Goal: Task Accomplishment & Management: Manage account settings

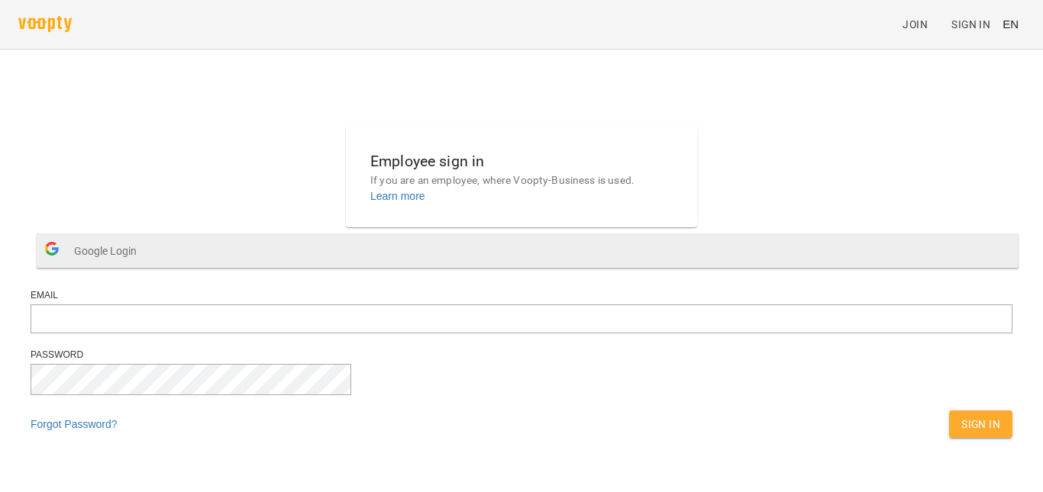
click at [144, 266] on span "Google Login" at bounding box center [109, 251] width 70 height 31
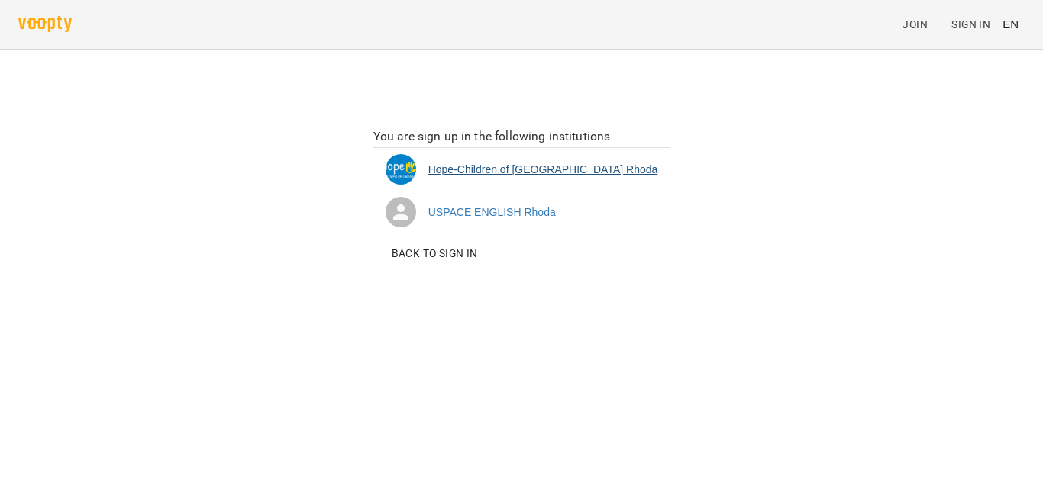
click at [561, 169] on li "Hope-Children of Ukraine [PERSON_NAME]" at bounding box center [521, 169] width 297 height 43
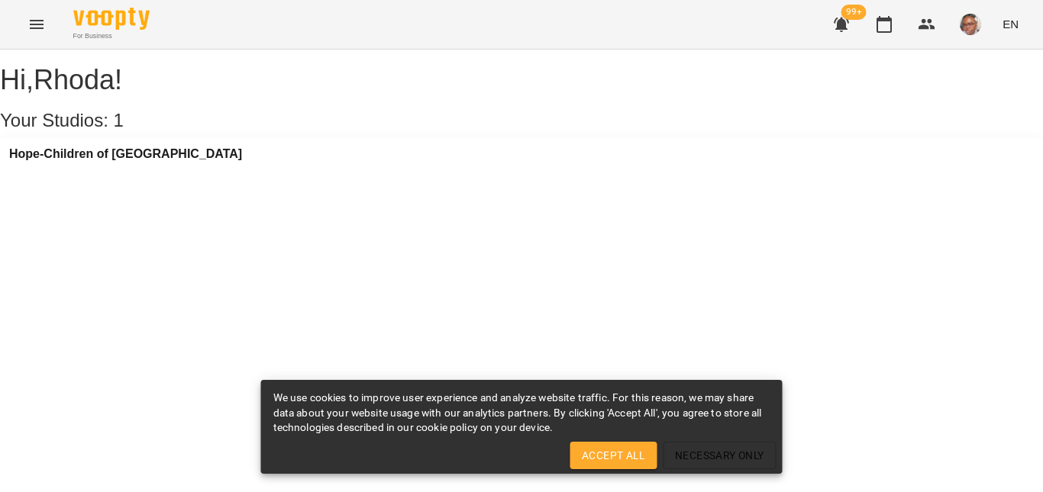
click at [137, 159] on div "Hope-Children of [GEOGRAPHIC_DATA]" at bounding box center [521, 158] width 1043 height 41
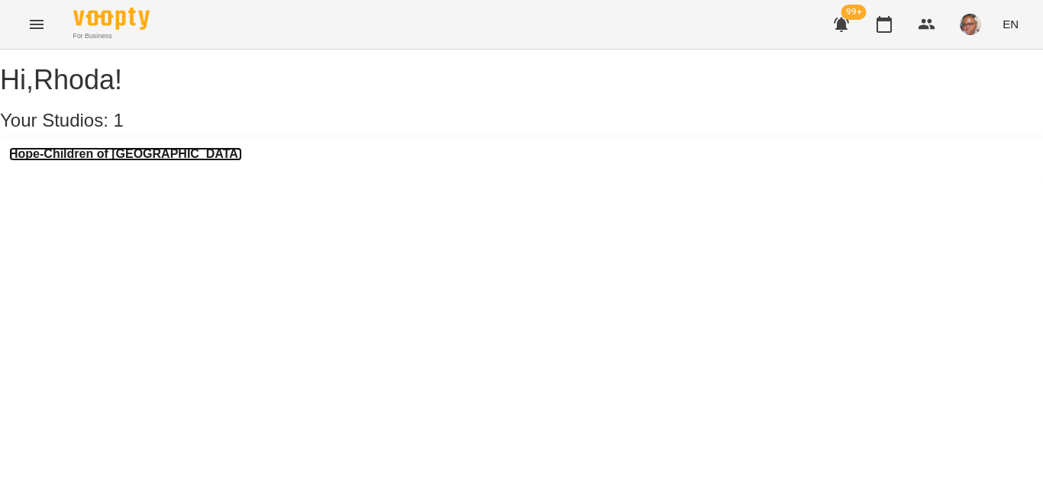
click at [137, 161] on h3 "Hope-Children of [GEOGRAPHIC_DATA]" at bounding box center [125, 154] width 233 height 14
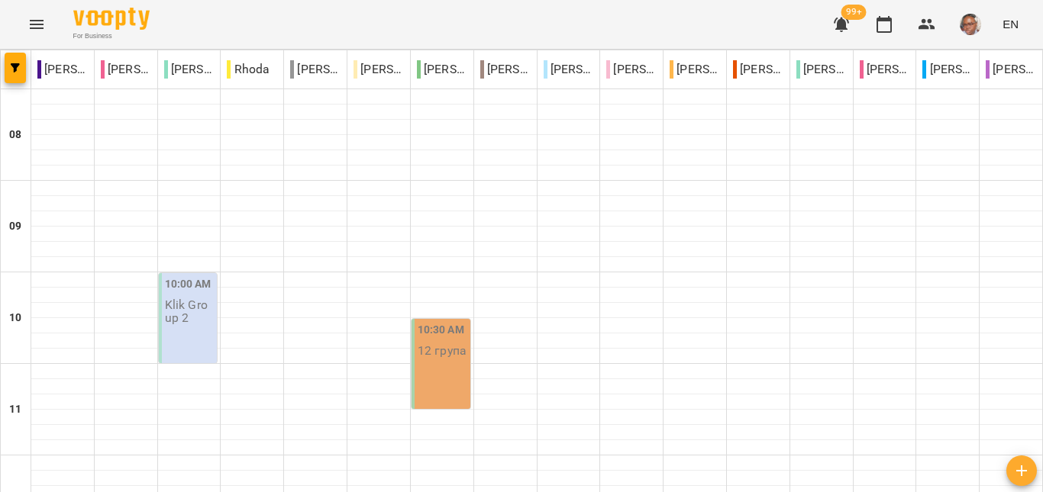
scroll to position [682, 0]
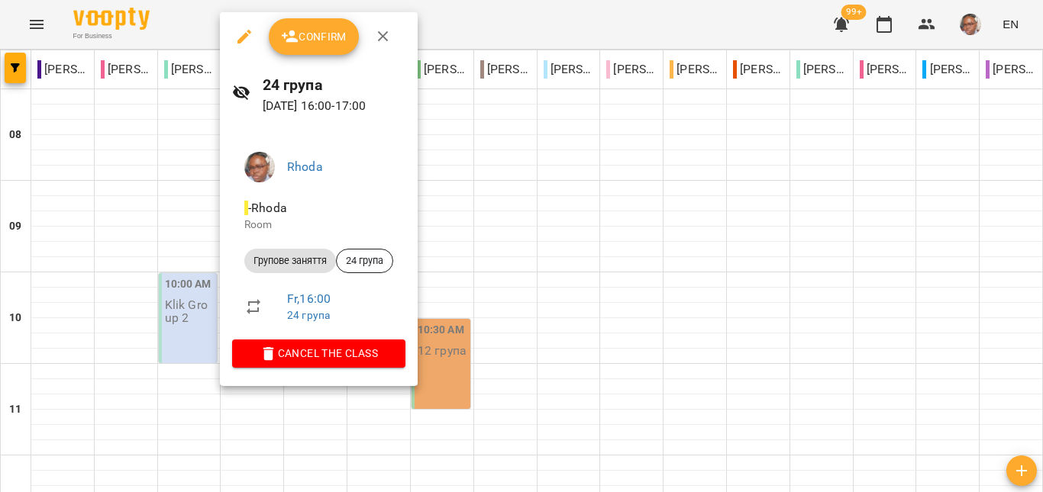
click at [330, 50] on button "Confirm" at bounding box center [314, 36] width 90 height 37
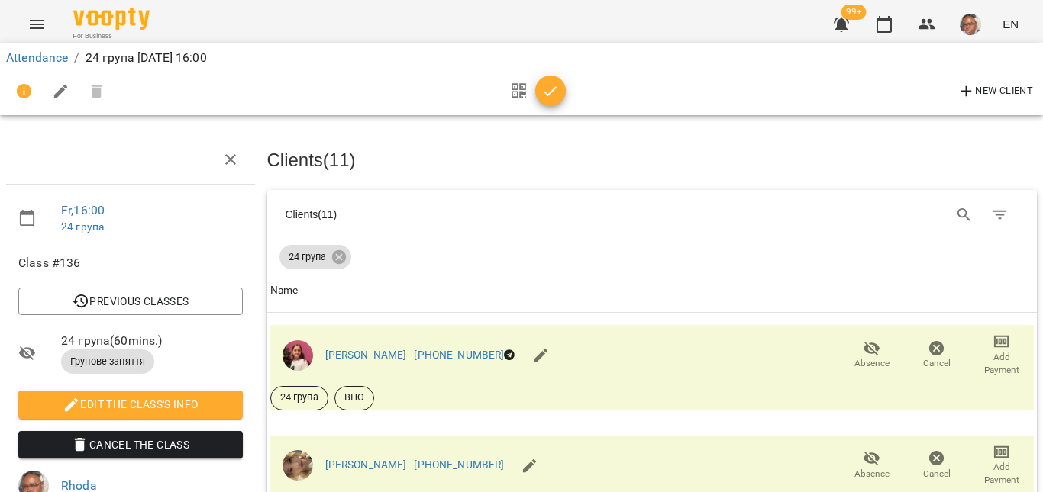
click at [549, 95] on icon "button" at bounding box center [550, 91] width 18 height 18
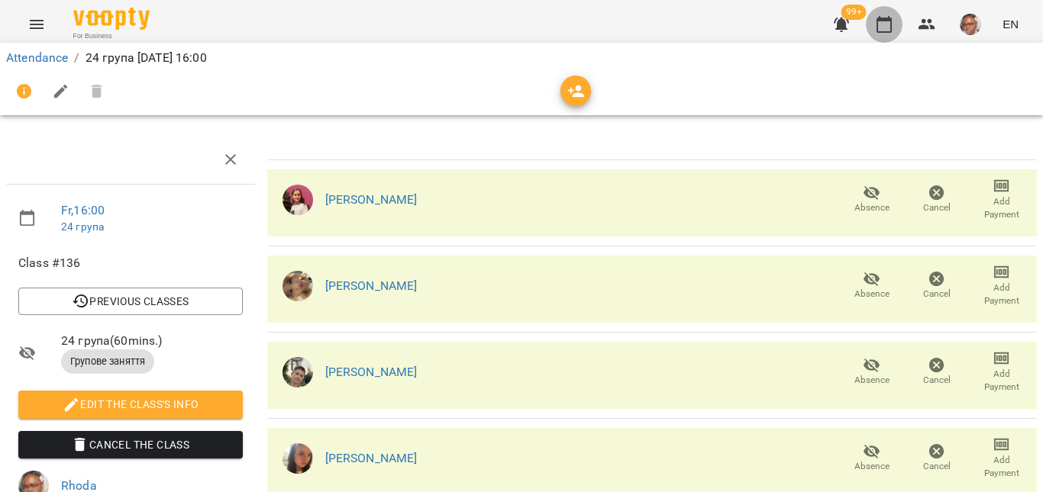
click at [881, 19] on icon "button" at bounding box center [883, 24] width 15 height 17
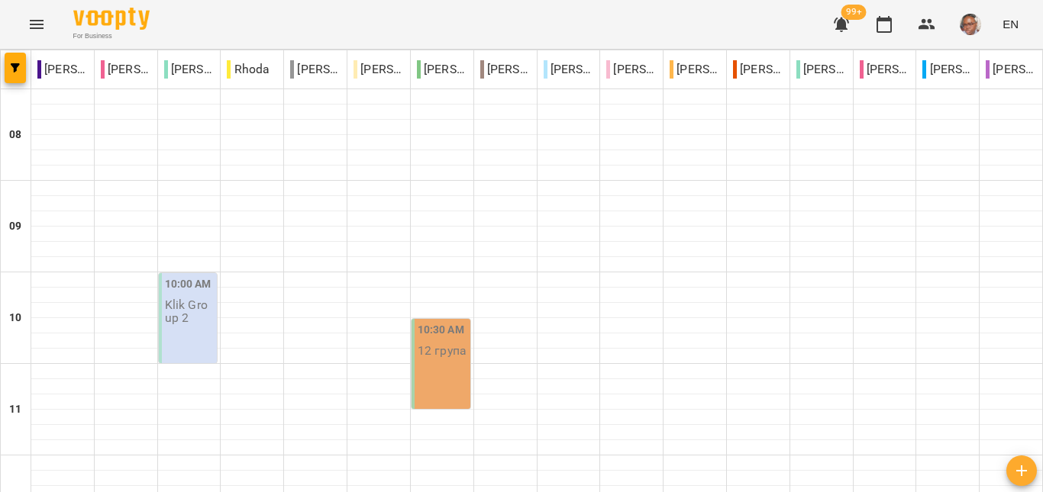
scroll to position [714, 0]
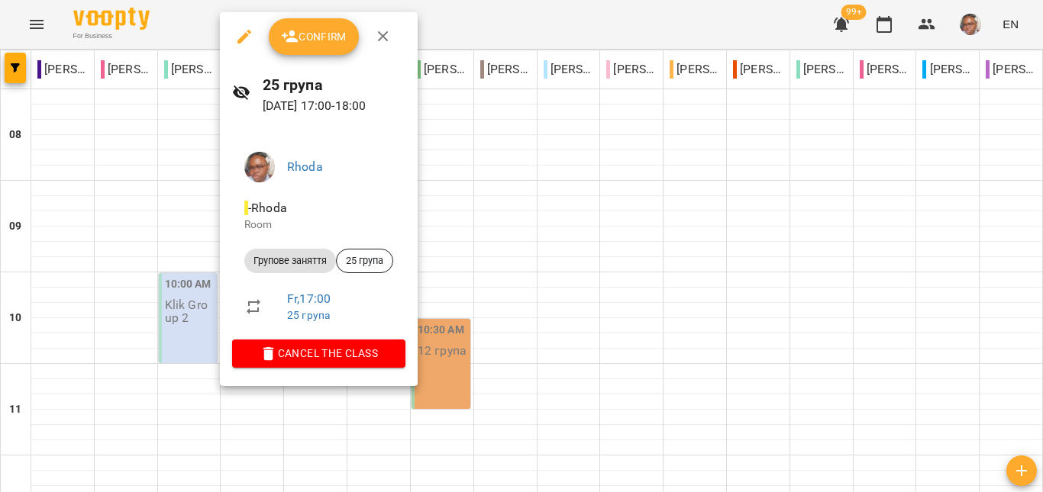
click at [326, 27] on span "Confirm" at bounding box center [314, 36] width 66 height 18
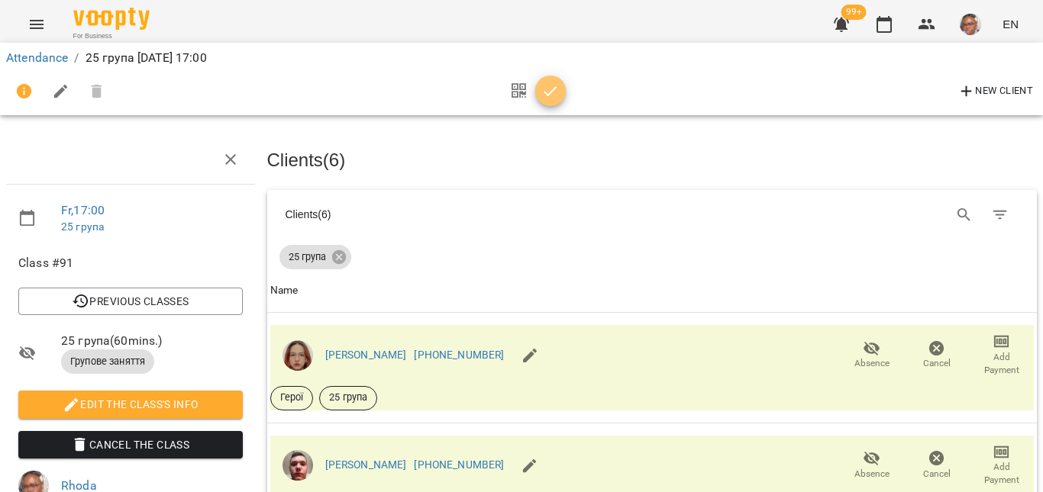
click at [551, 95] on icon "button" at bounding box center [550, 91] width 18 height 18
